Goal: Find specific page/section: Find specific page/section

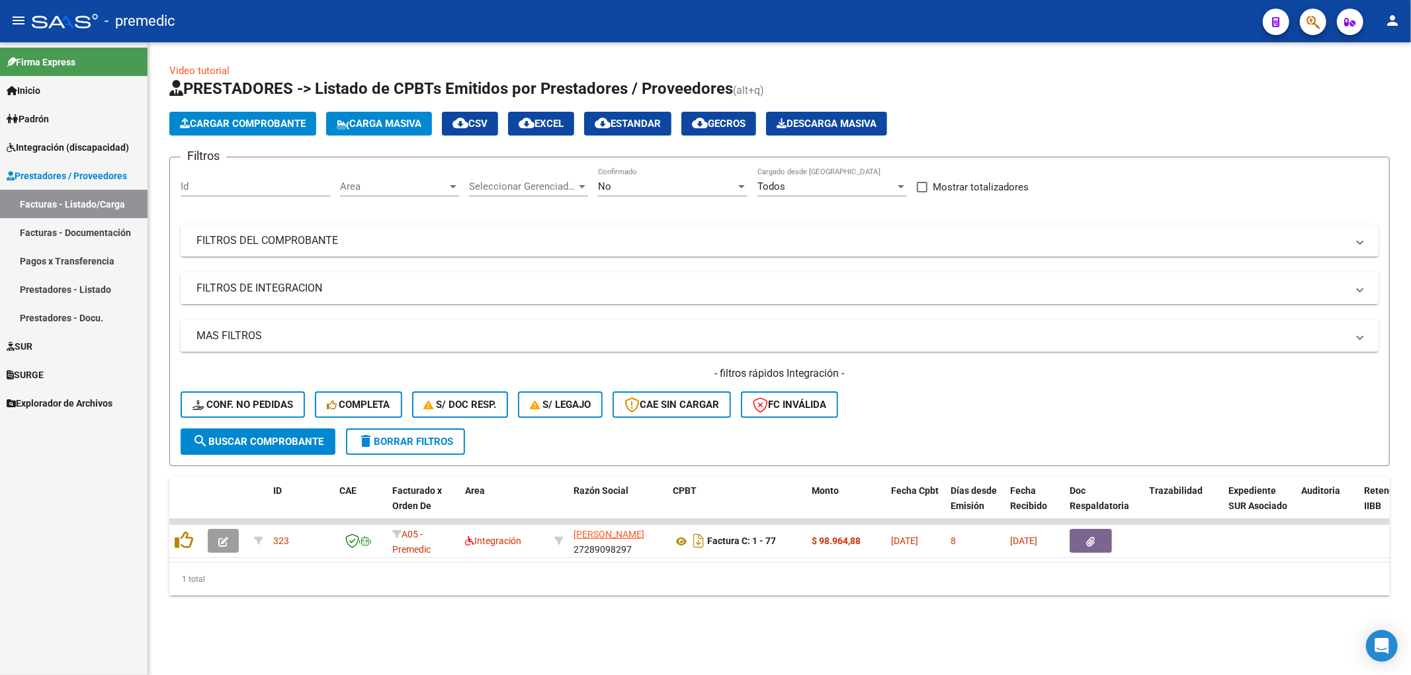
click at [42, 142] on span "Integración (discapacidad)" at bounding box center [68, 147] width 122 height 15
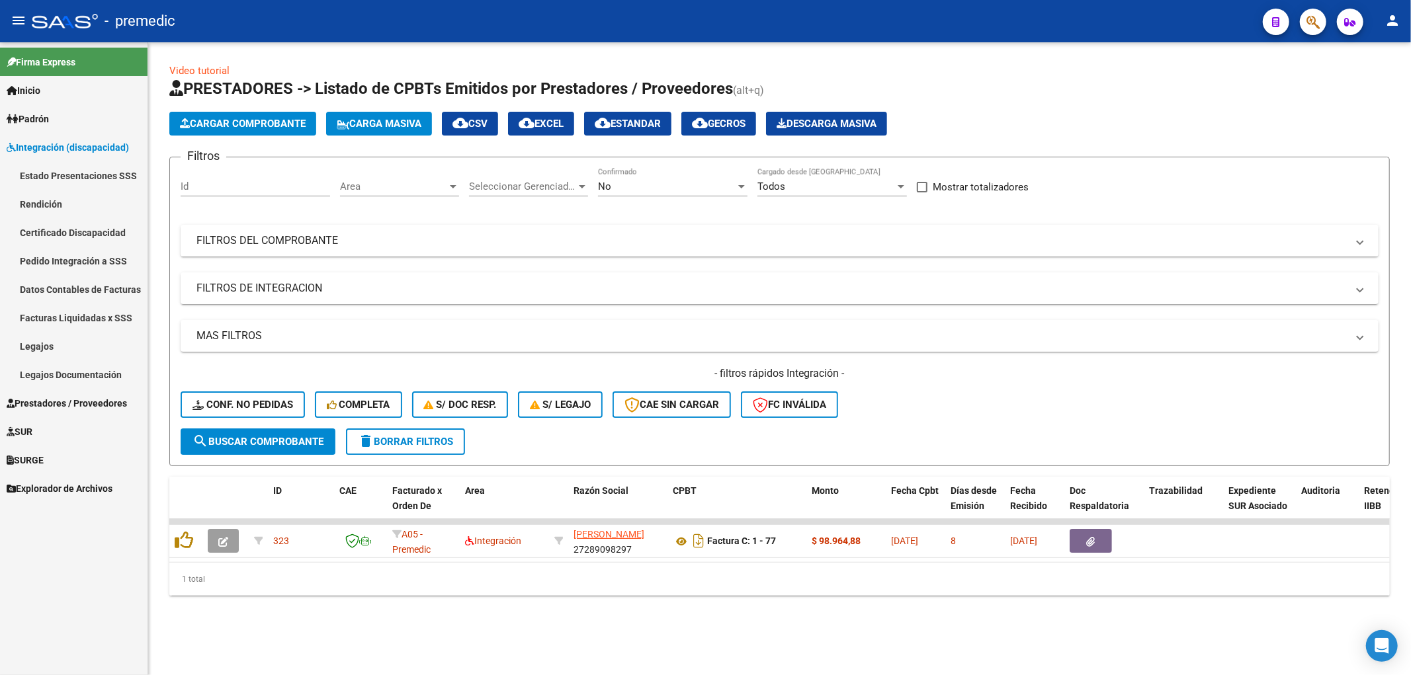
click at [58, 175] on link "Estado Presentaciones SSS" at bounding box center [74, 175] width 148 height 28
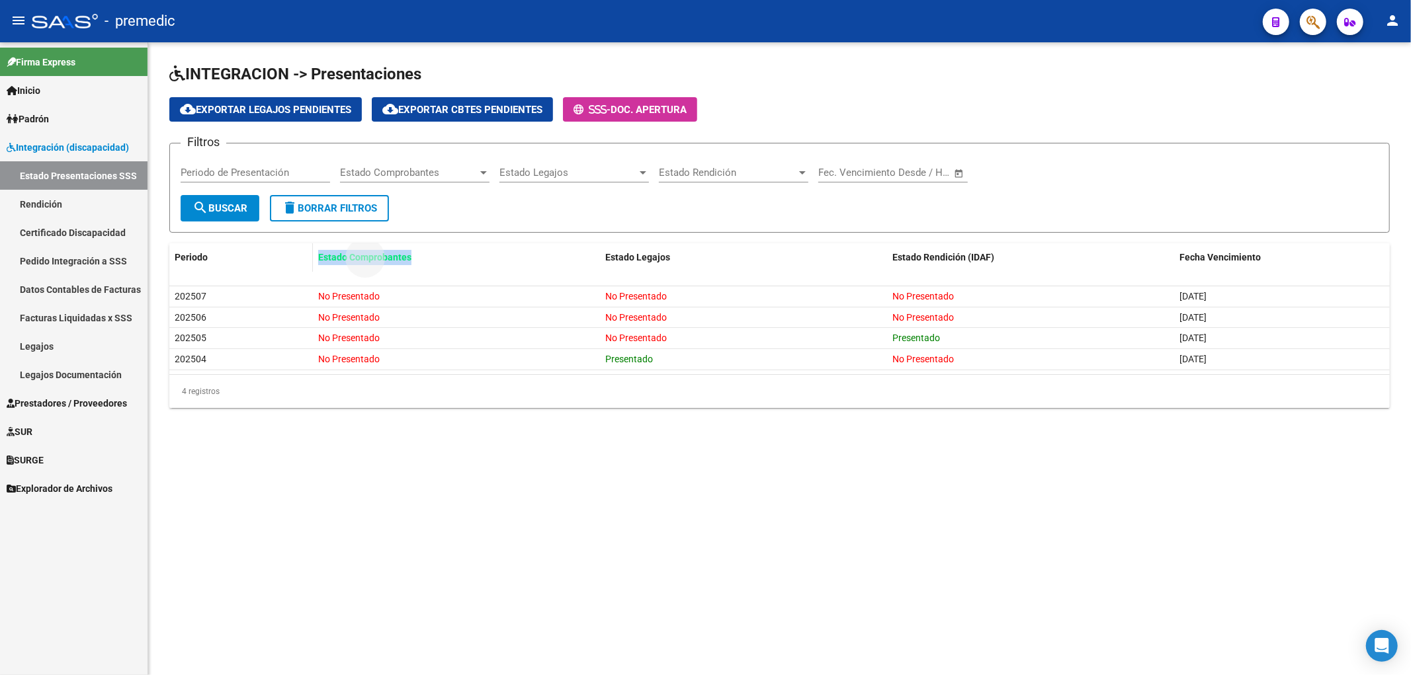
drag, startPoint x: 411, startPoint y: 255, endPoint x: 292, endPoint y: 250, distance: 119.2
click at [292, 250] on div "Periodo Estado Comprobantes Estado Legajos Estado Rendición (IDAF) Fecha Vencim…" at bounding box center [779, 257] width 1220 height 28
copy div "Estado Comprobantes"
click at [36, 89] on span "Inicio" at bounding box center [24, 90] width 34 height 15
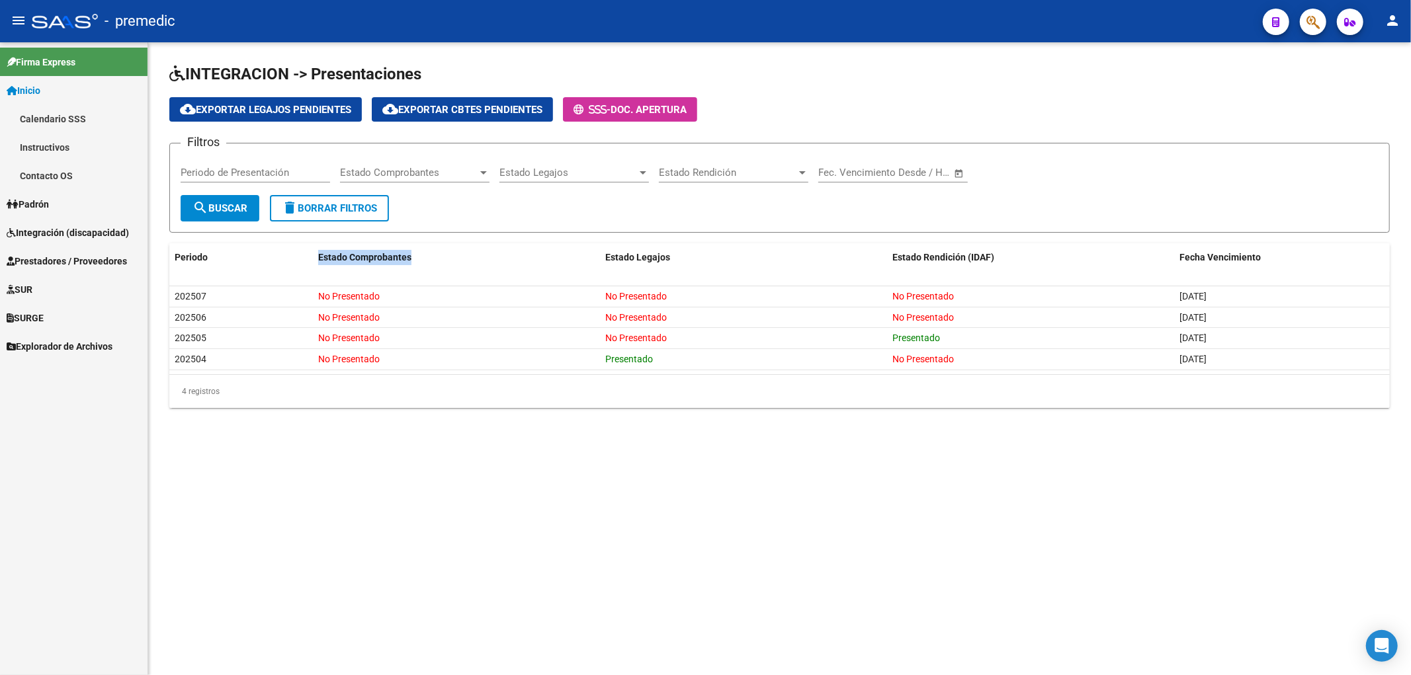
click at [36, 117] on link "Calendario SSS" at bounding box center [74, 119] width 148 height 28
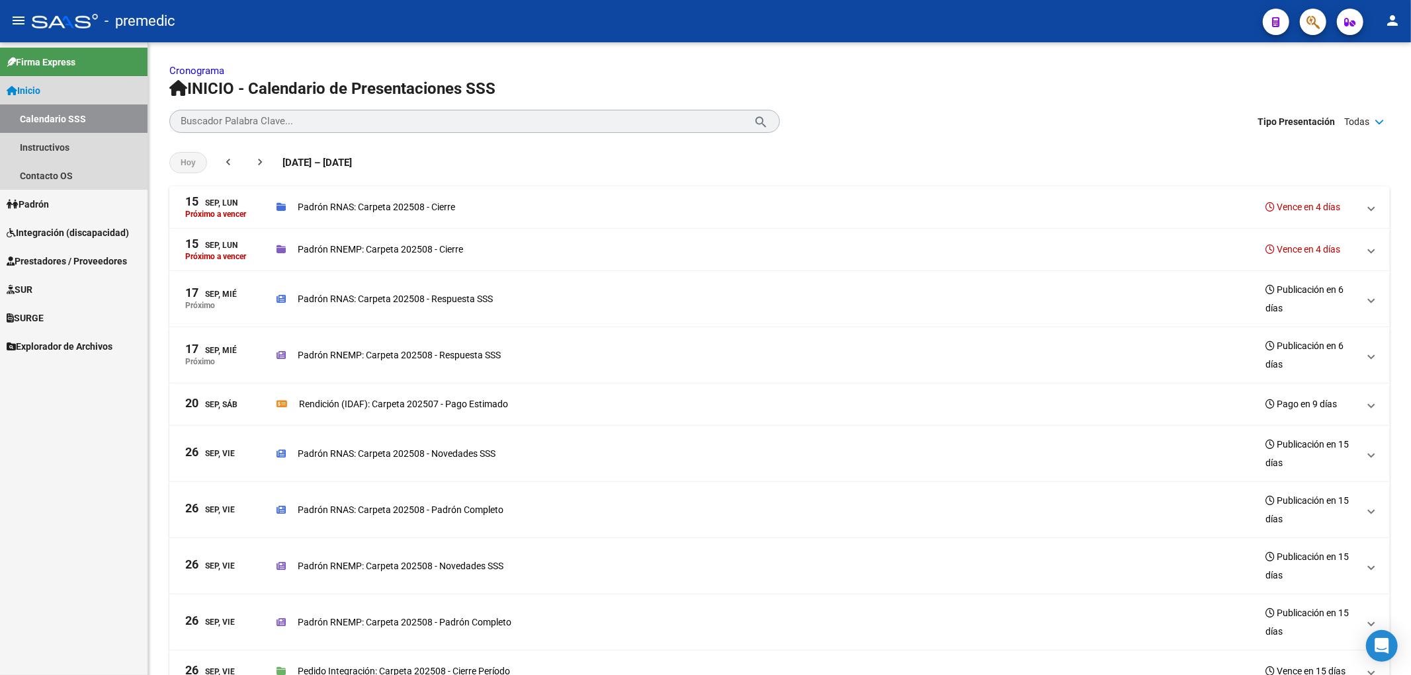
drag, startPoint x: 51, startPoint y: 88, endPoint x: 41, endPoint y: 71, distance: 19.3
click at [50, 88] on link "Inicio" at bounding box center [74, 90] width 148 height 28
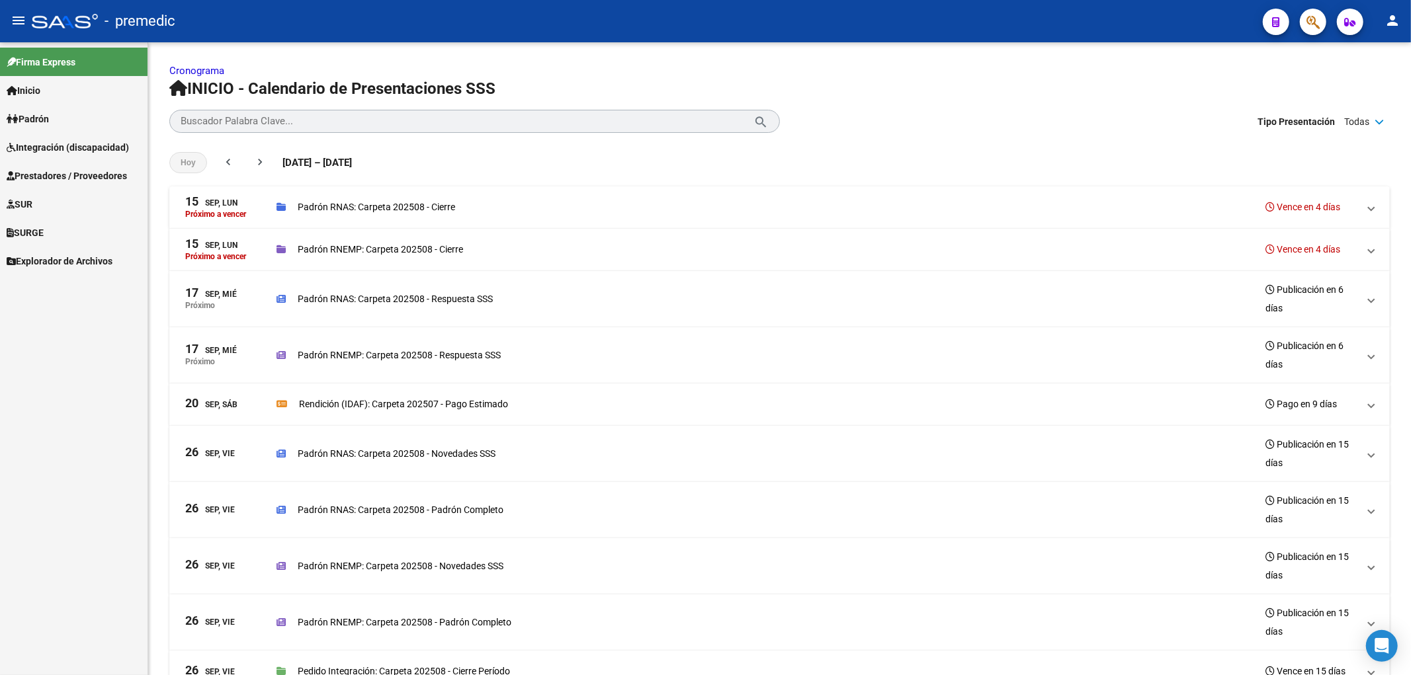
click at [38, 116] on span "Padrón" at bounding box center [28, 119] width 42 height 15
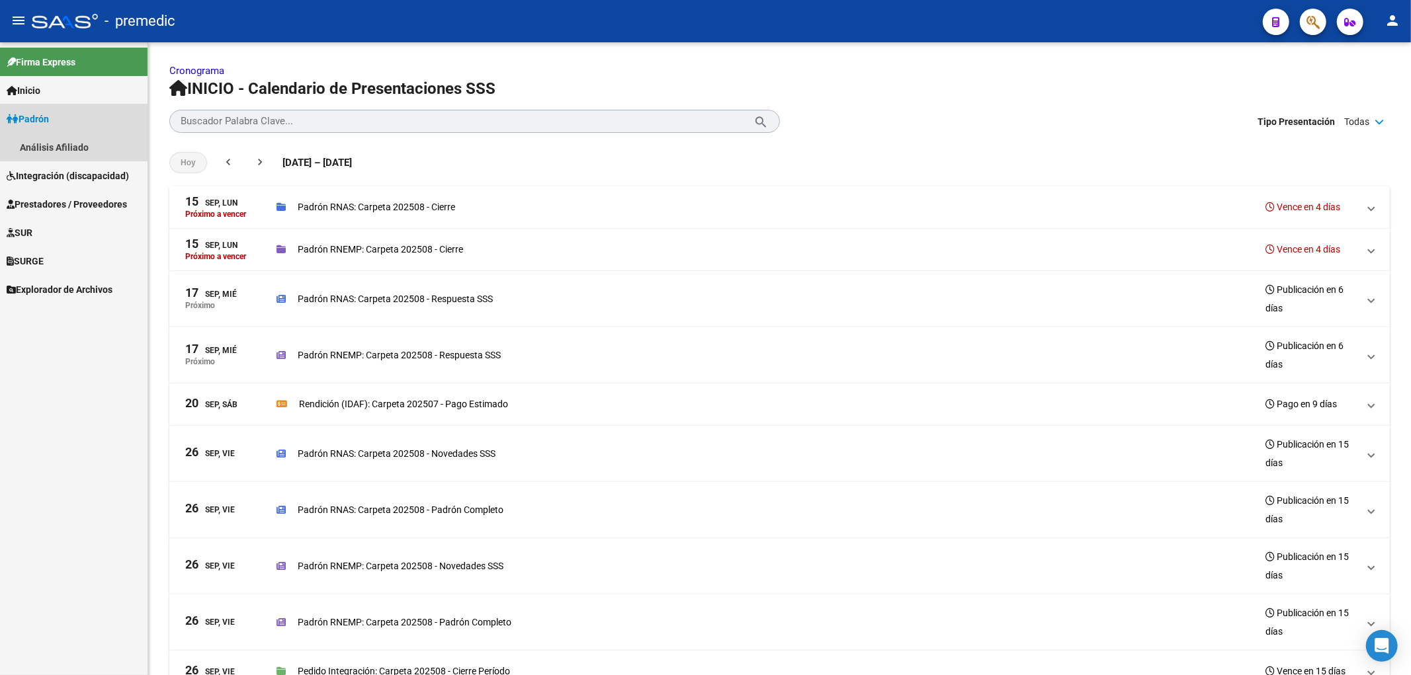
click at [42, 112] on span "Padrón" at bounding box center [28, 119] width 42 height 15
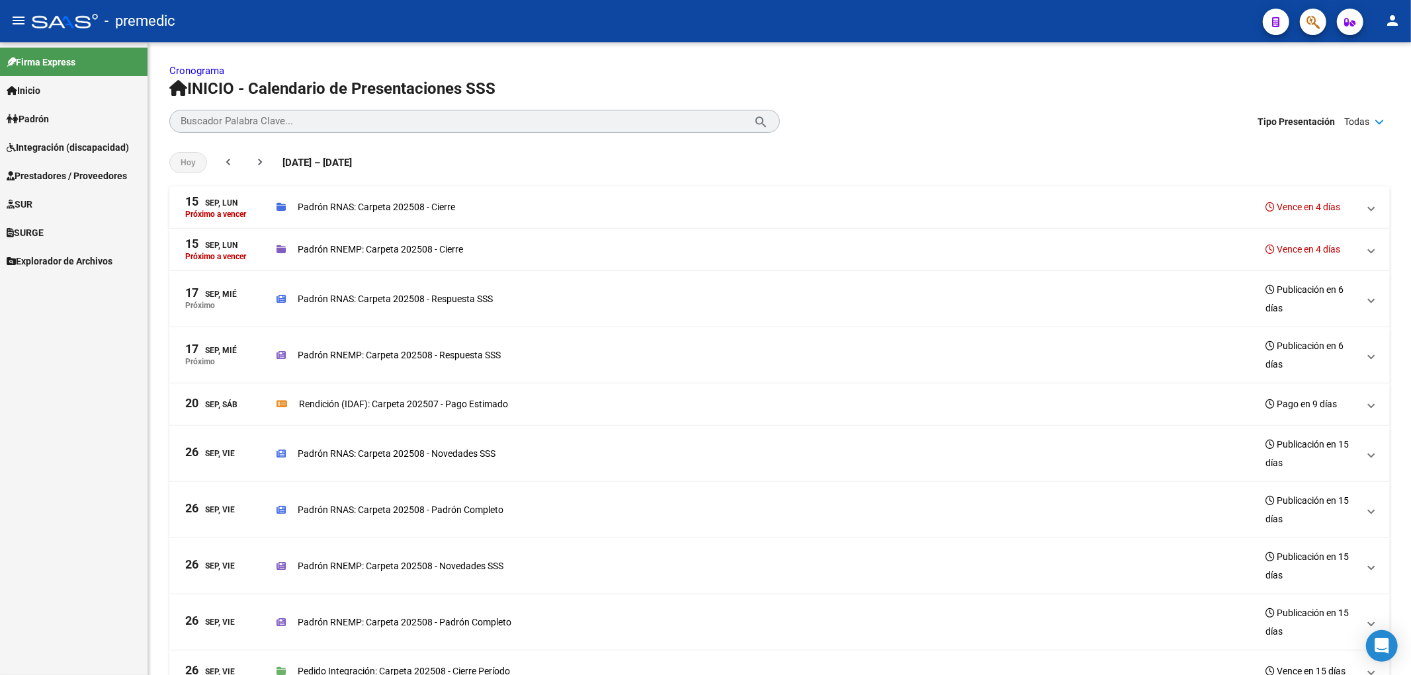
click at [55, 146] on span "Integración (discapacidad)" at bounding box center [68, 147] width 122 height 15
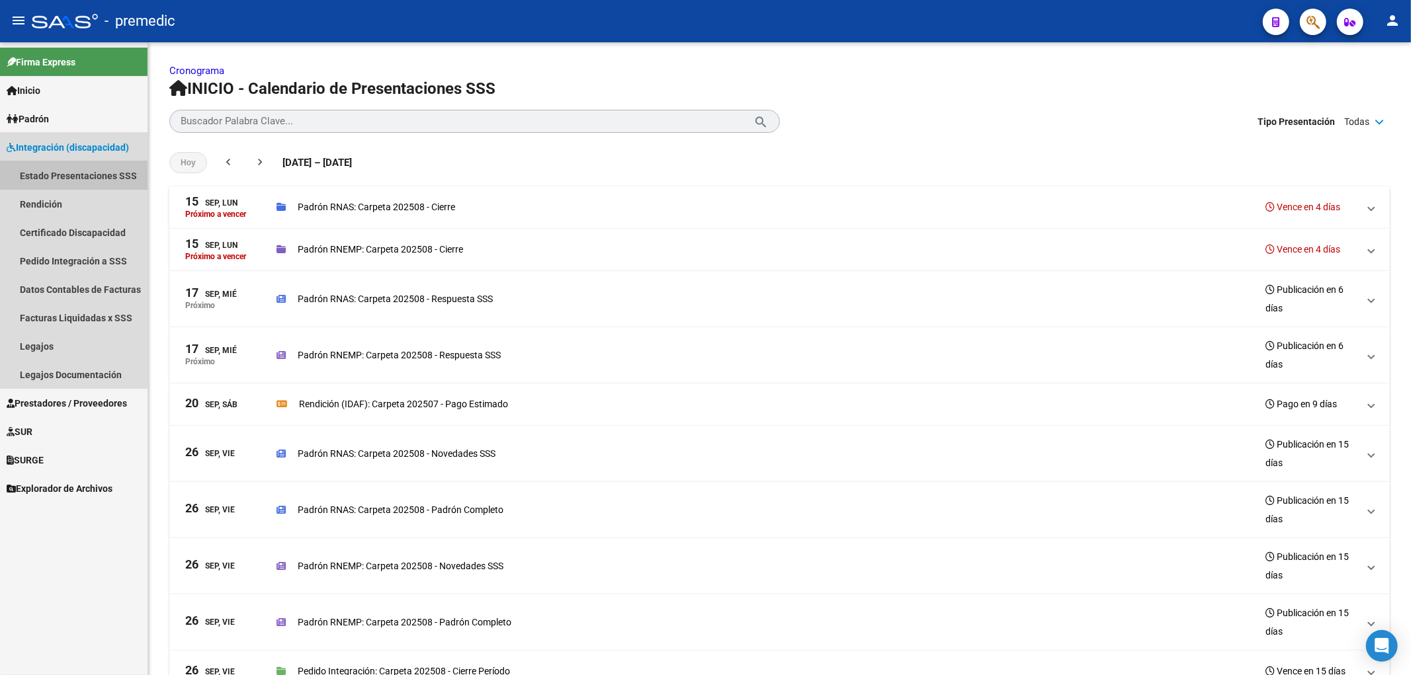
click at [52, 171] on link "Estado Presentaciones SSS" at bounding box center [74, 175] width 148 height 28
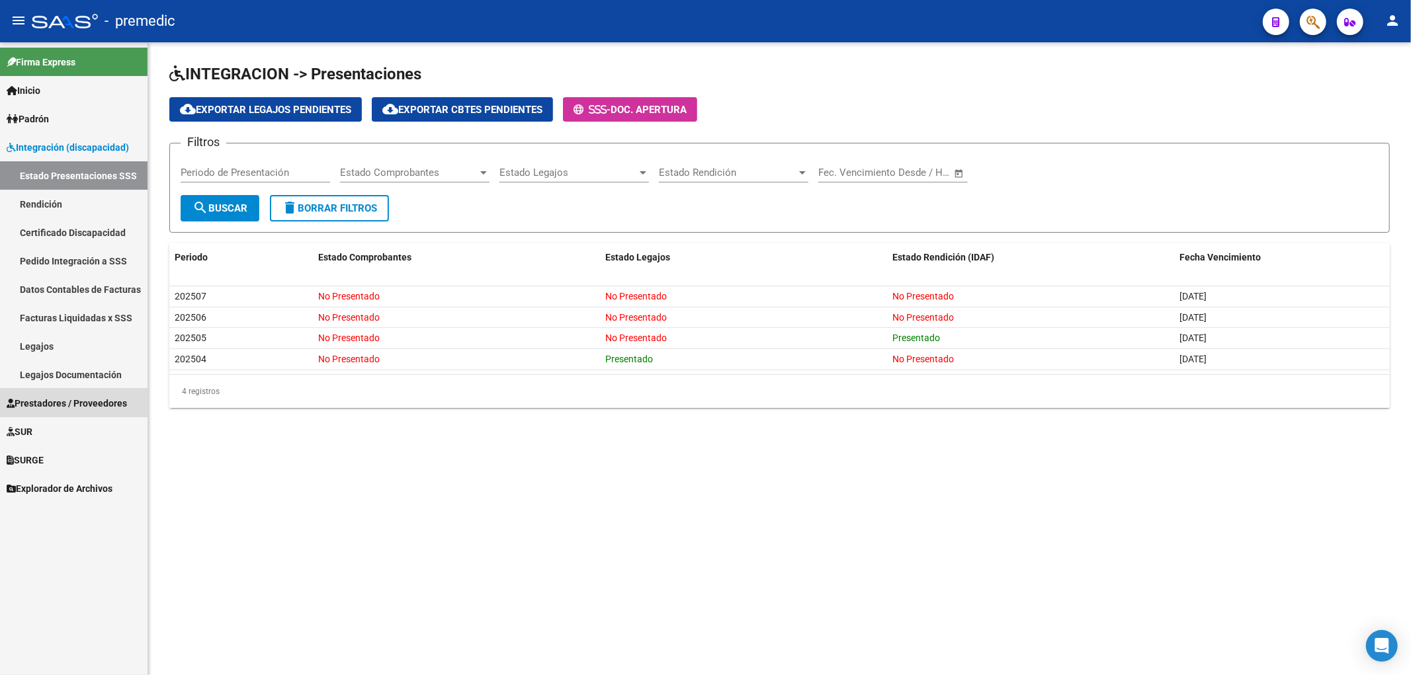
click at [41, 406] on span "Prestadores / Proveedores" at bounding box center [67, 403] width 120 height 15
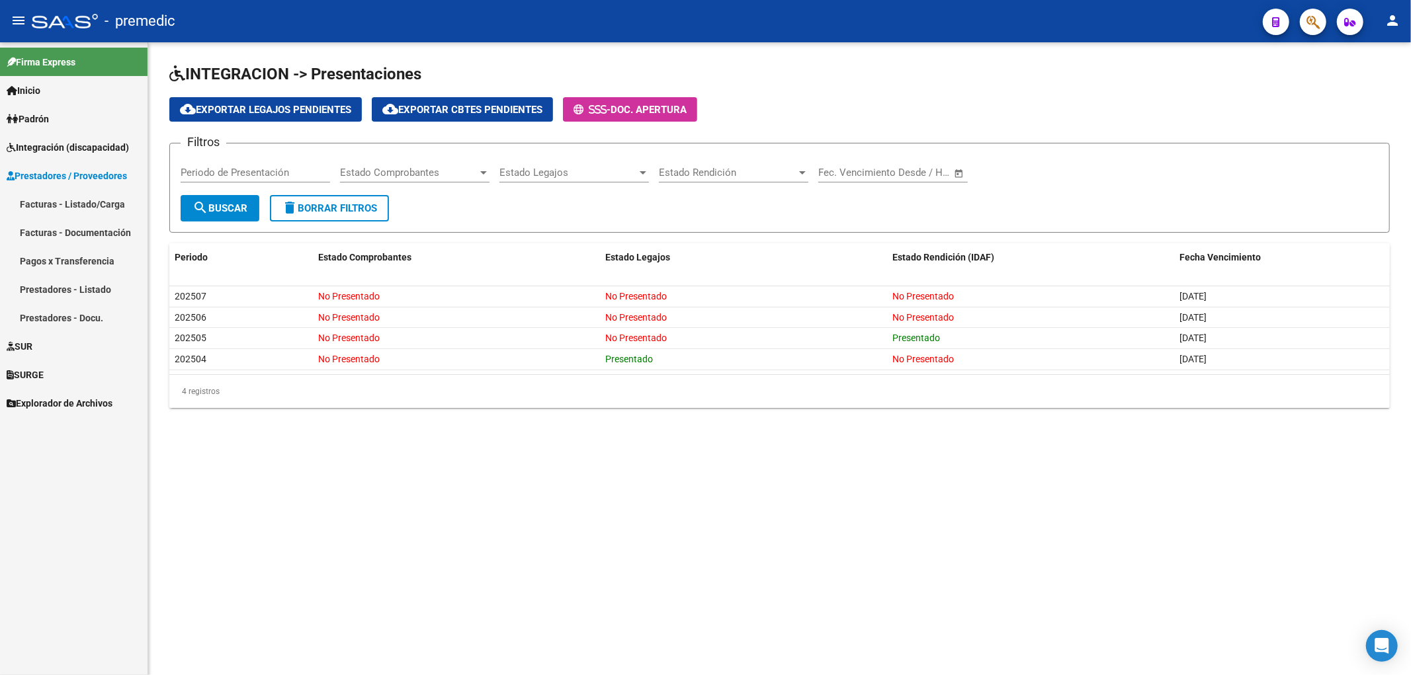
click at [67, 202] on link "Facturas - Listado/Carga" at bounding box center [74, 204] width 148 height 28
